Goal: Task Accomplishment & Management: Manage account settings

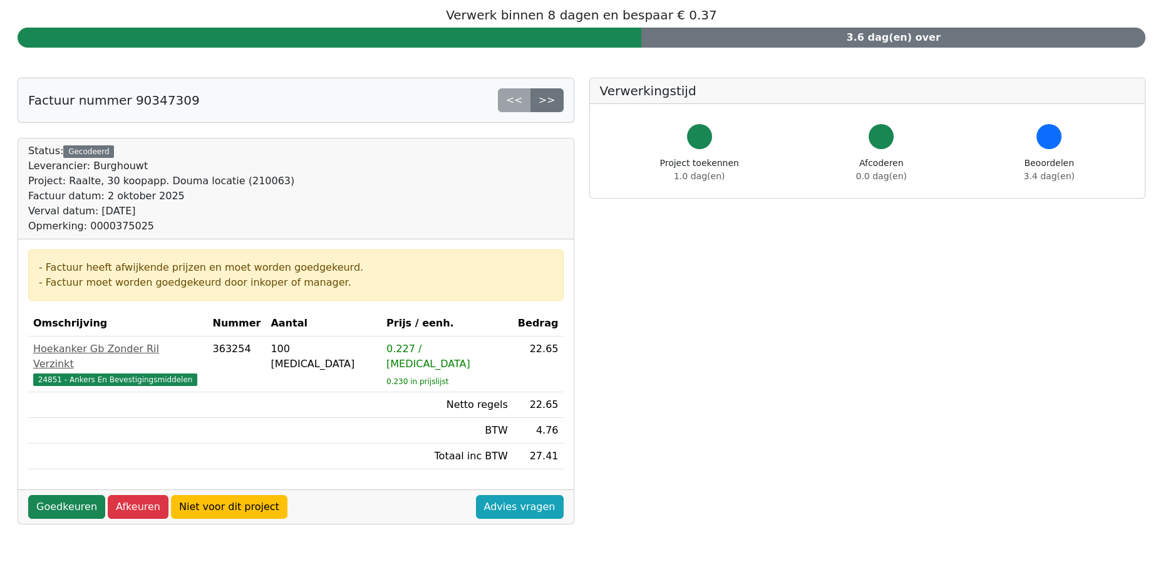
scroll to position [251, 0]
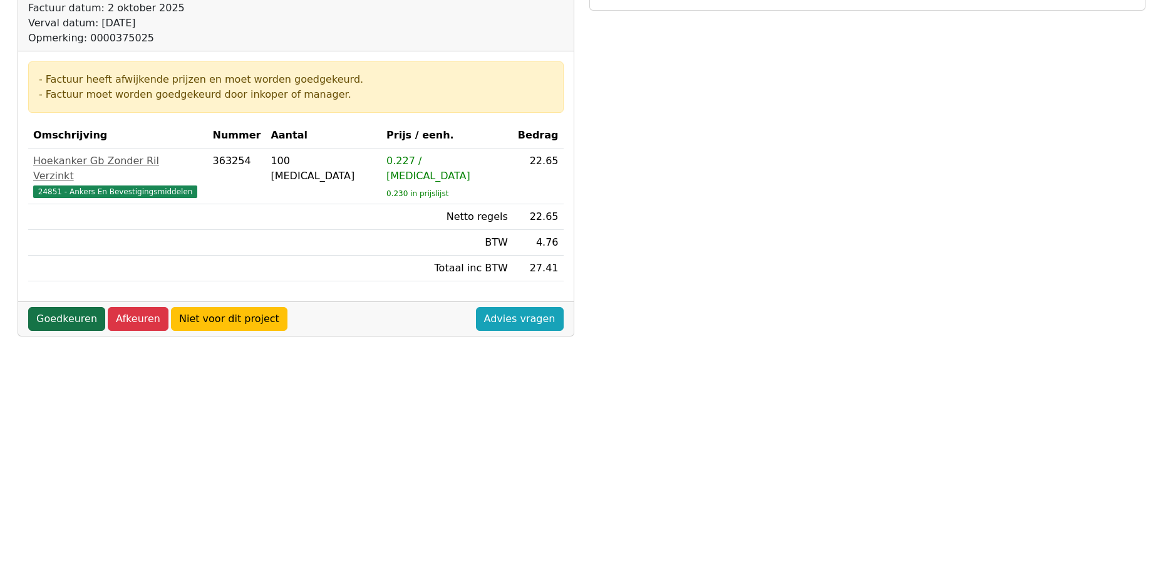
click at [44, 307] on link "Goedkeuren" at bounding box center [66, 319] width 77 height 24
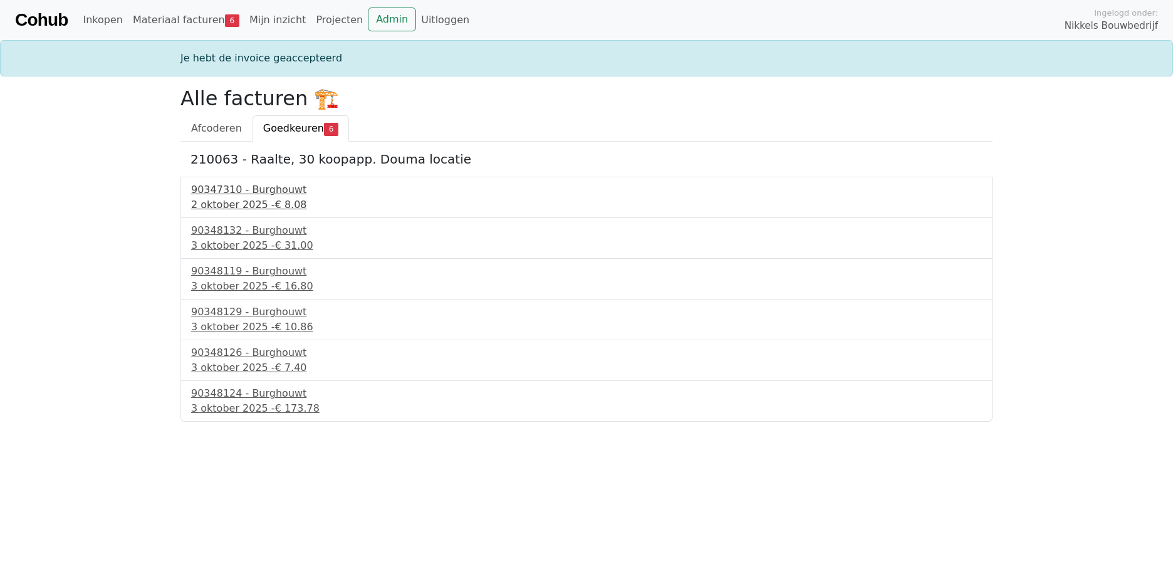
click at [267, 197] on div "2 oktober 2025 - € 8.08" at bounding box center [586, 204] width 790 height 15
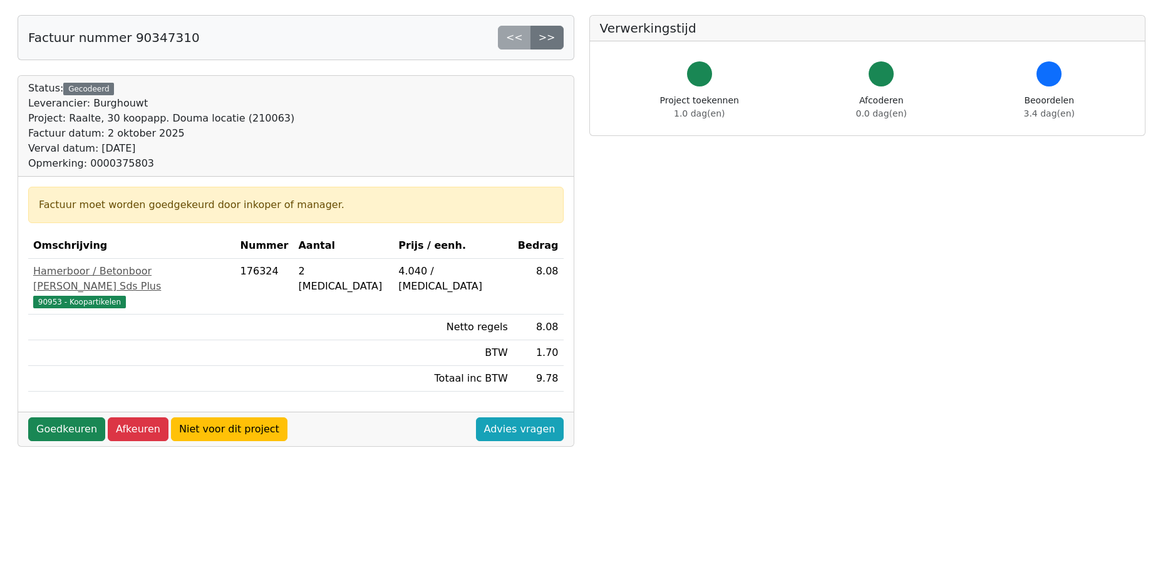
scroll to position [251, 0]
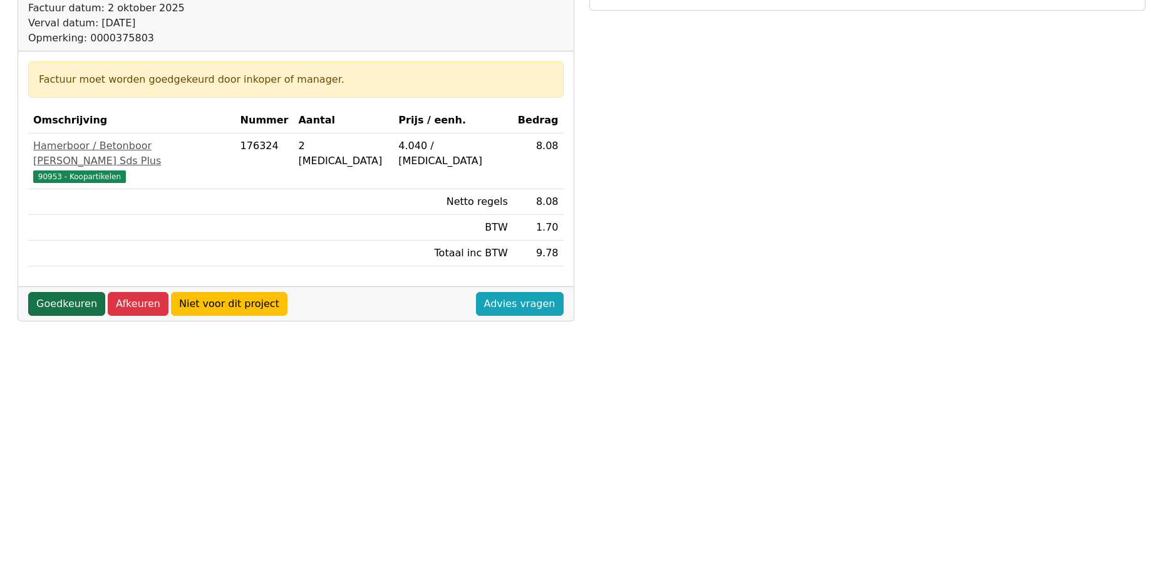
click at [62, 292] on link "Goedkeuren" at bounding box center [66, 304] width 77 height 24
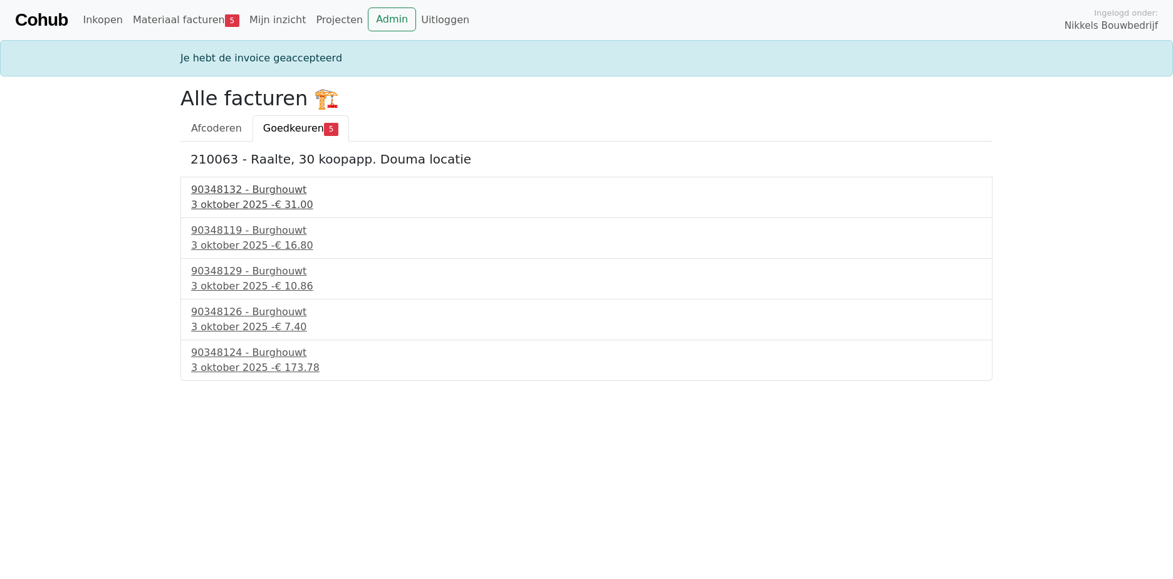
click at [250, 193] on div "90348132 - Burghouwt" at bounding box center [586, 189] width 790 height 15
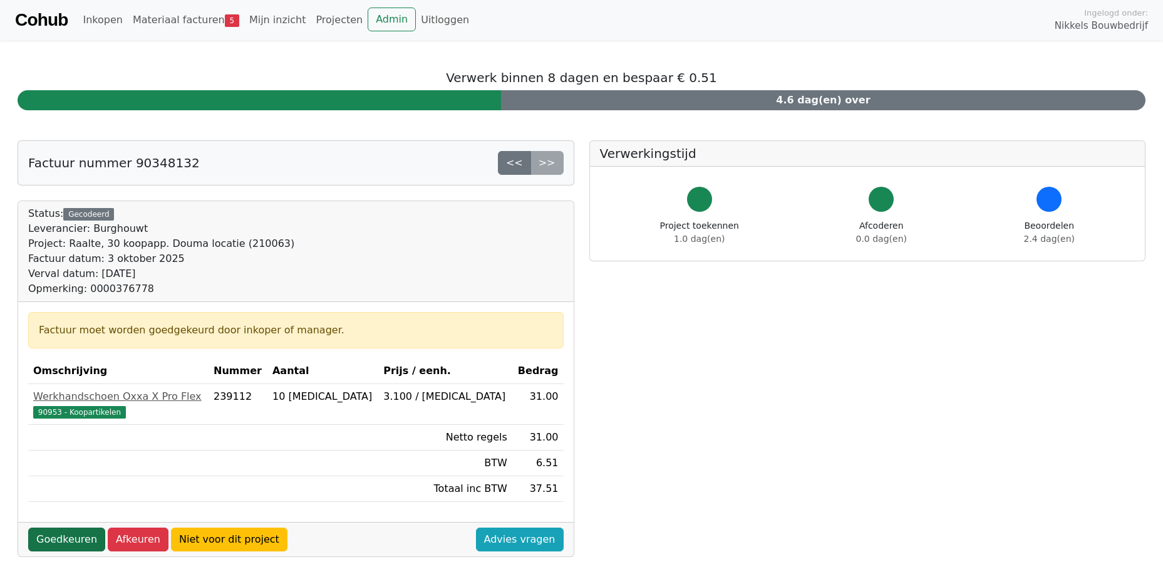
click at [78, 538] on link "Goedkeuren" at bounding box center [66, 539] width 77 height 24
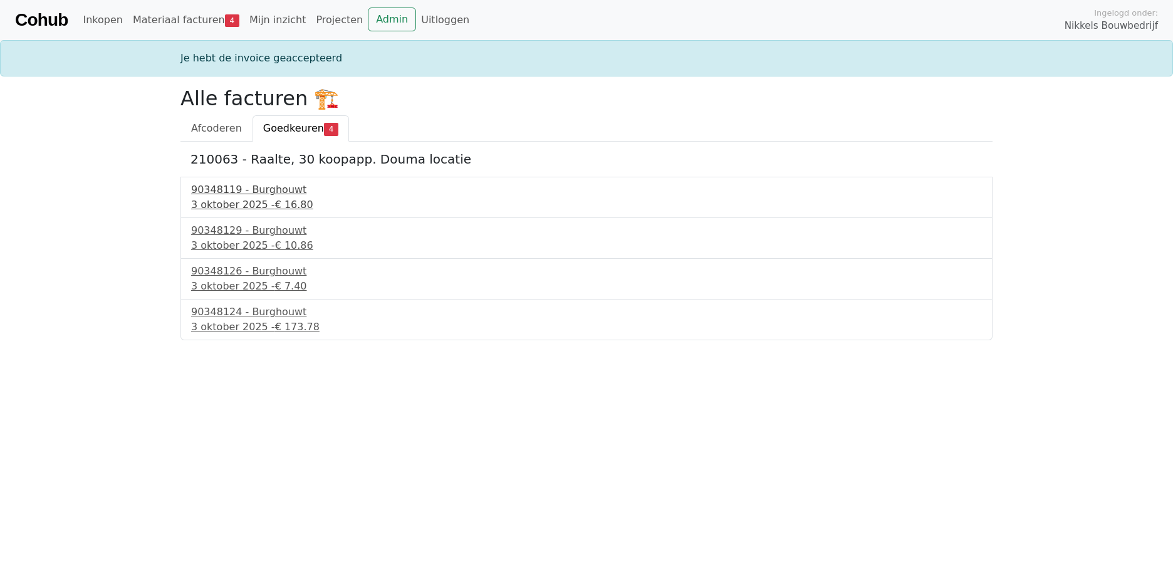
click at [262, 194] on div "90348119 - Burghouwt" at bounding box center [586, 189] width 790 height 15
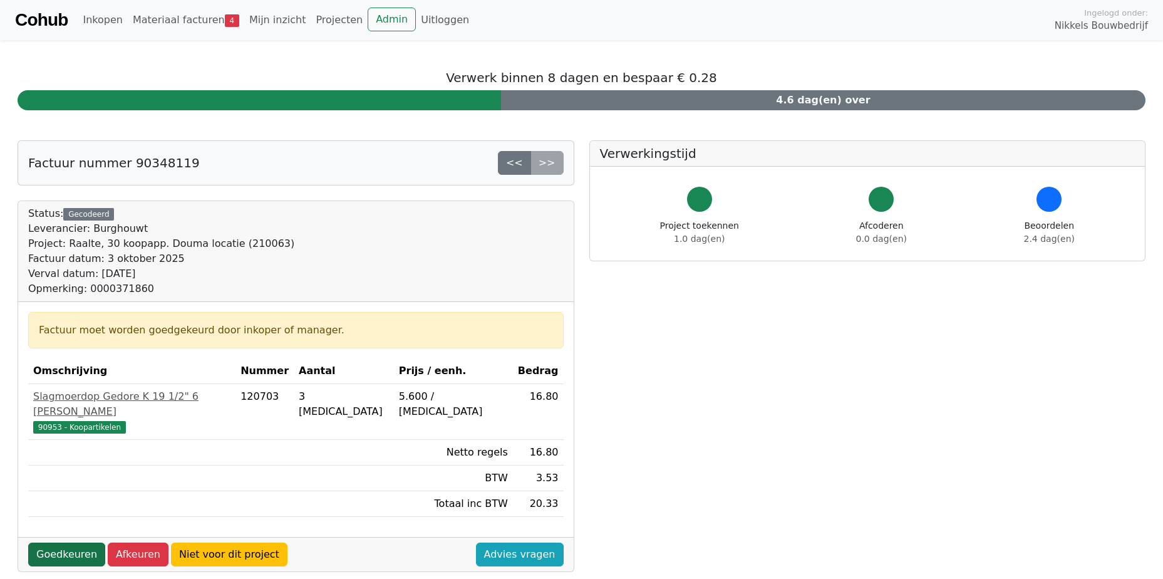
click at [63, 542] on link "Goedkeuren" at bounding box center [66, 554] width 77 height 24
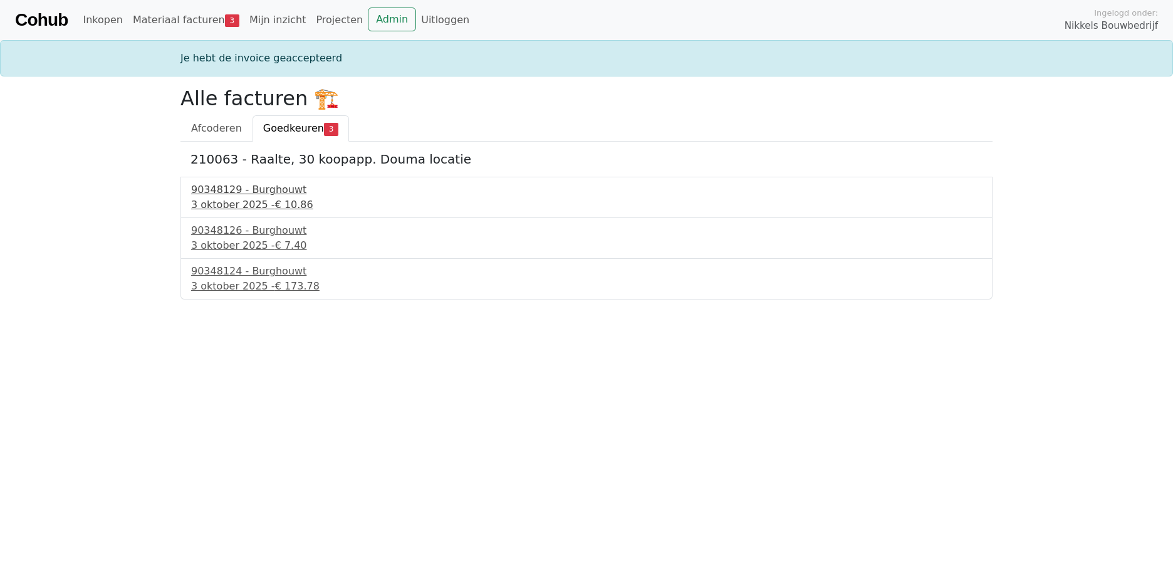
click at [254, 192] on div "90348129 - Burghouwt" at bounding box center [586, 189] width 790 height 15
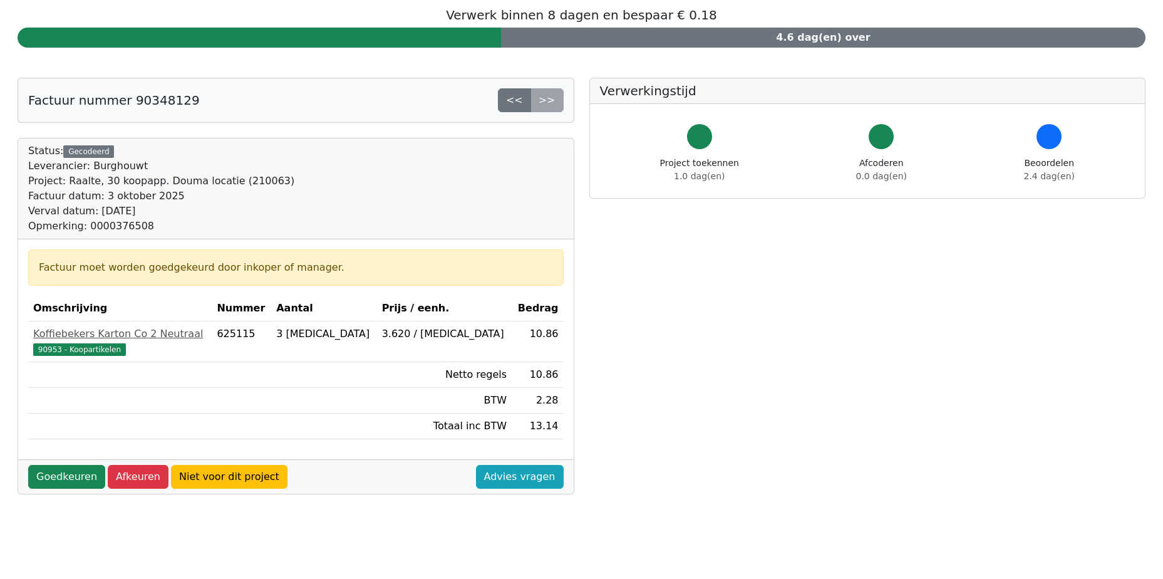
scroll to position [125, 0]
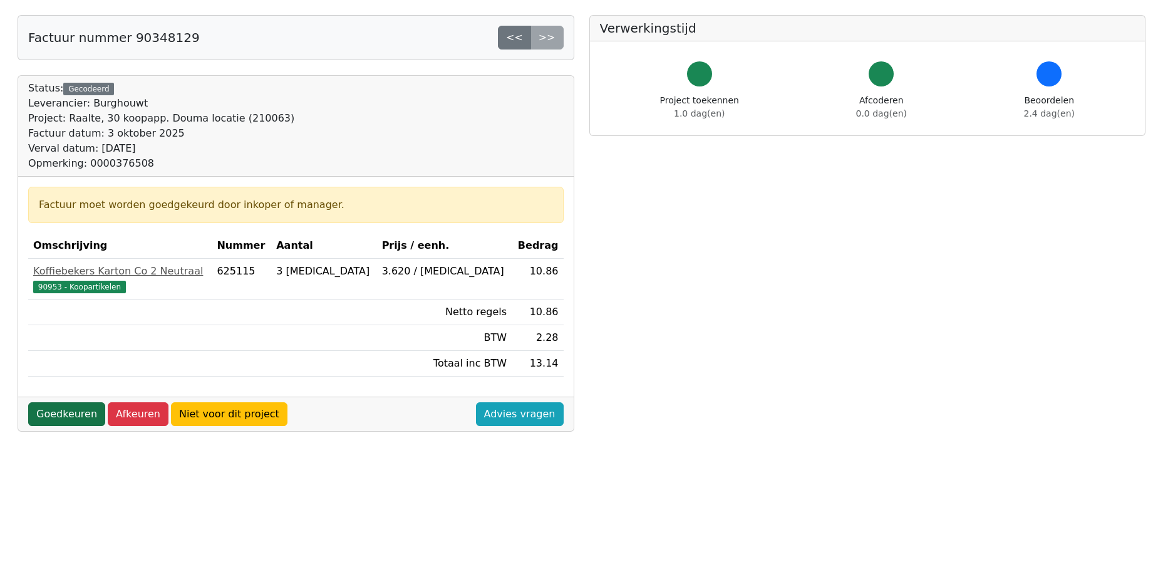
click at [43, 414] on link "Goedkeuren" at bounding box center [66, 414] width 77 height 24
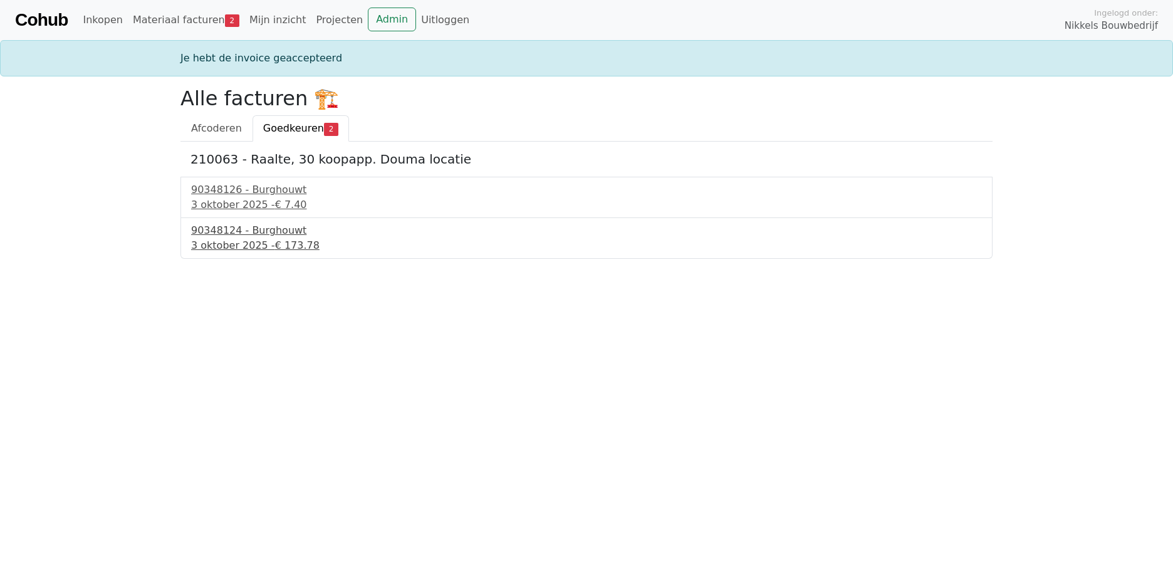
click at [252, 229] on div "90348124 - Burghouwt" at bounding box center [586, 230] width 790 height 15
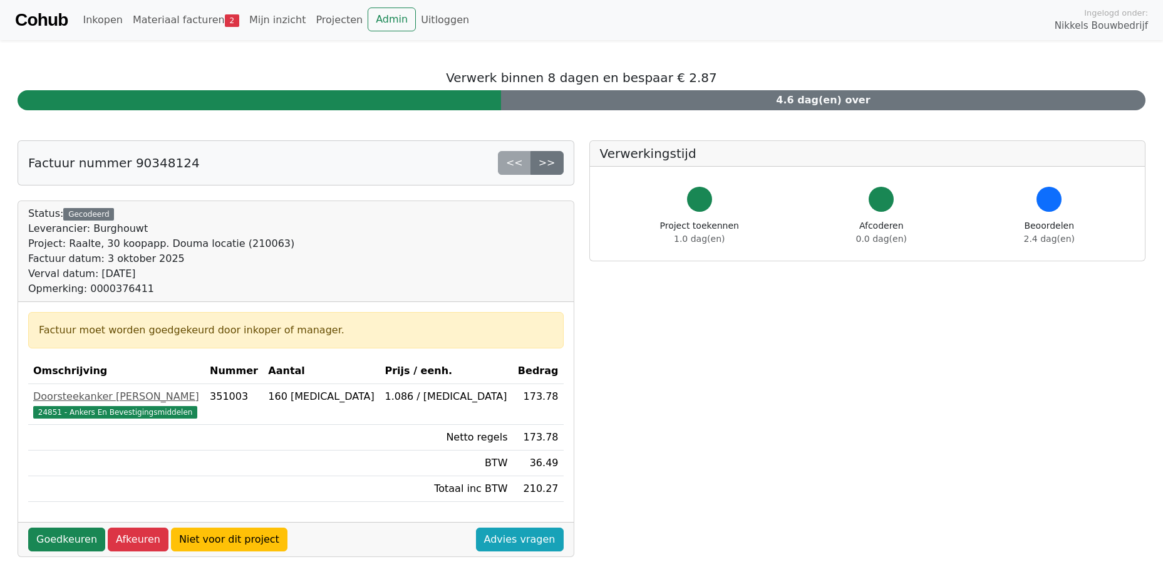
scroll to position [188, 0]
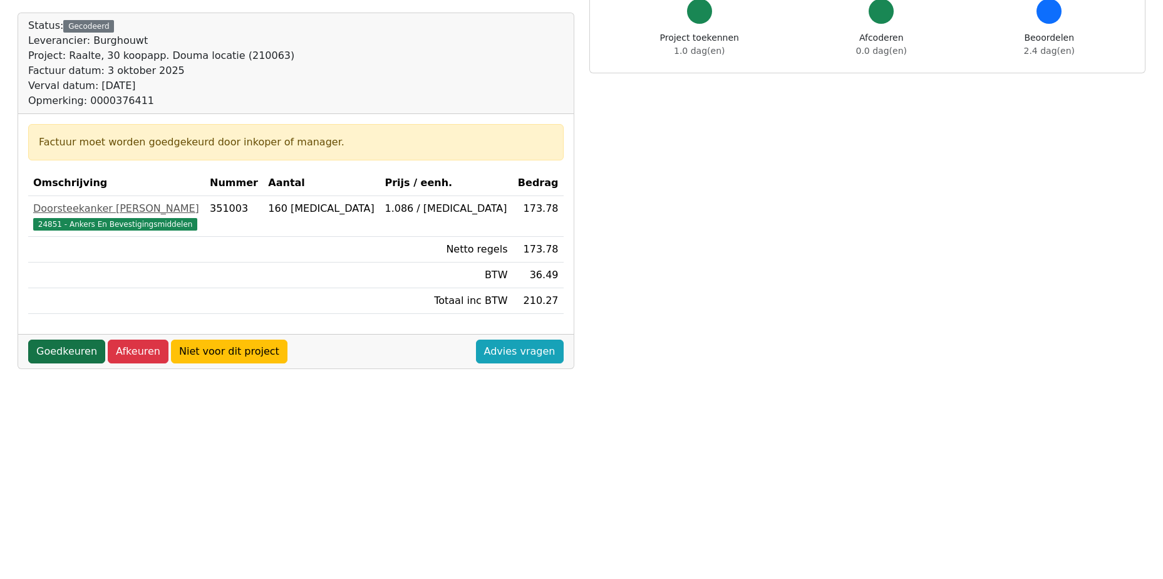
click at [60, 352] on link "Goedkeuren" at bounding box center [66, 351] width 77 height 24
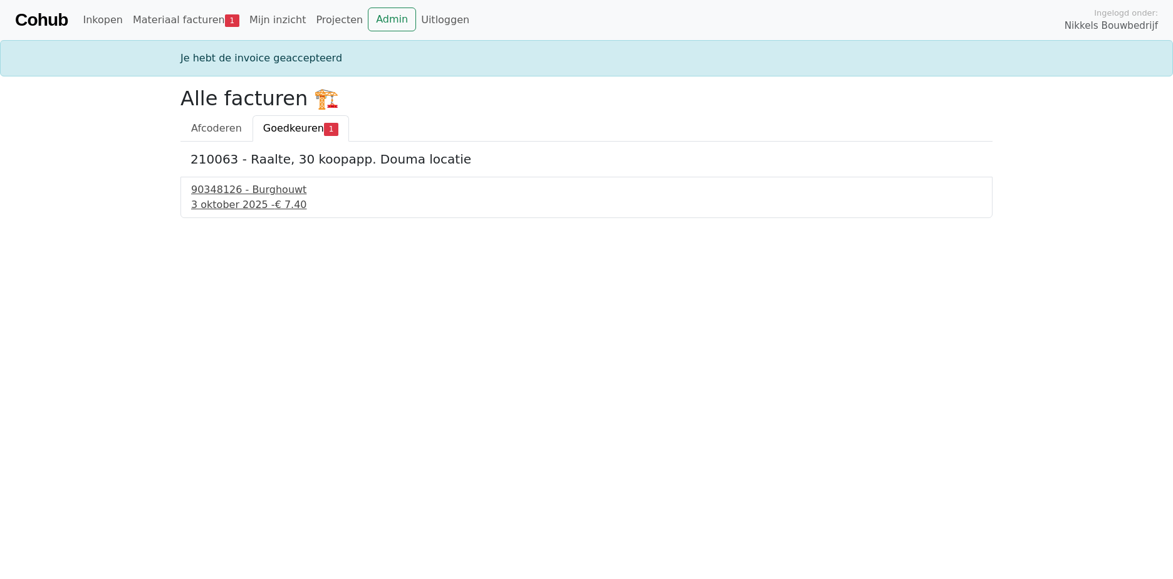
click at [247, 197] on div "90348126 - Burghouwt" at bounding box center [586, 189] width 790 height 15
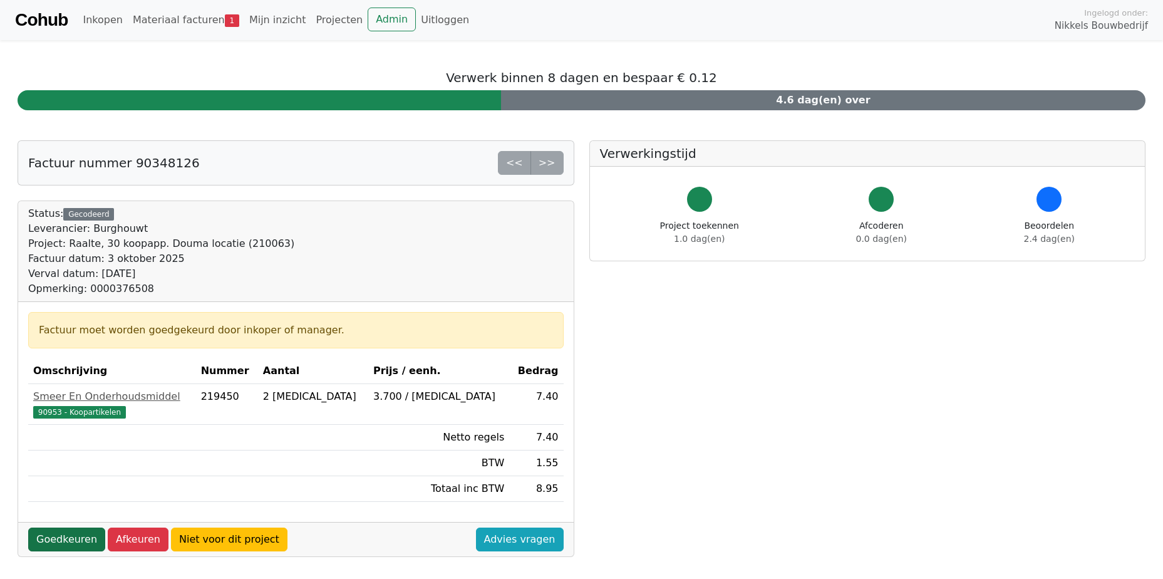
click at [75, 544] on link "Goedkeuren" at bounding box center [66, 539] width 77 height 24
